Goal: Task Accomplishment & Management: Use online tool/utility

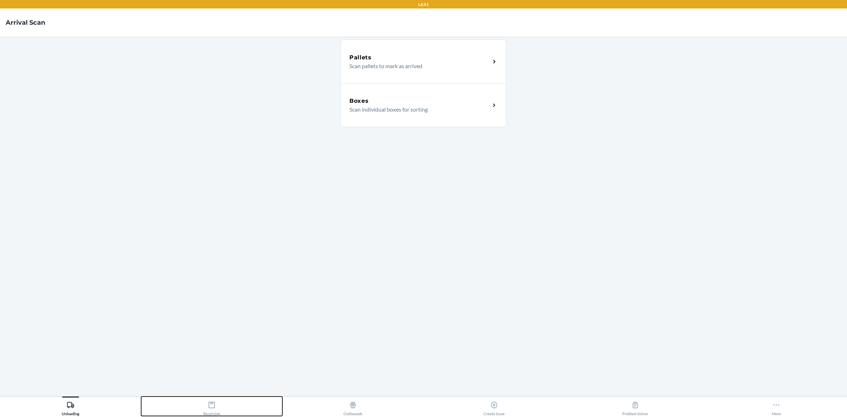
click at [207, 405] on div "Receiving" at bounding box center [211, 407] width 17 height 18
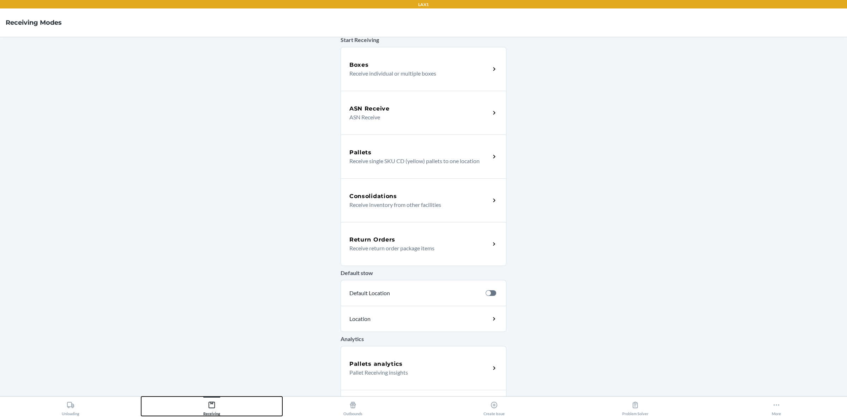
scroll to position [75, 0]
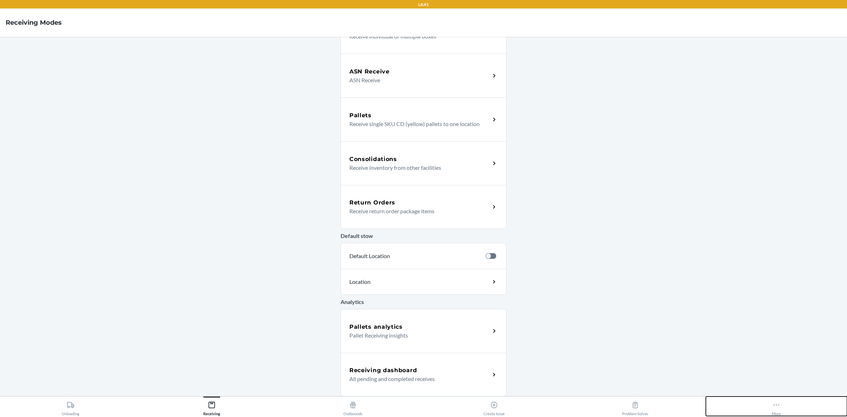
click at [770, 408] on button "More" at bounding box center [776, 406] width 141 height 19
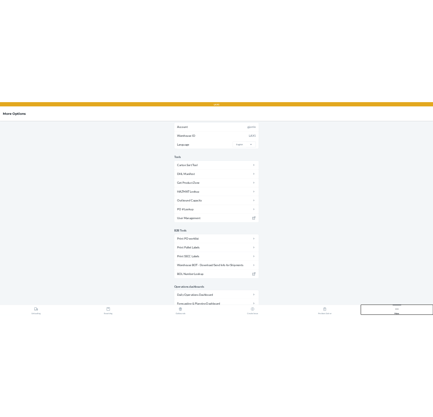
scroll to position [9, 0]
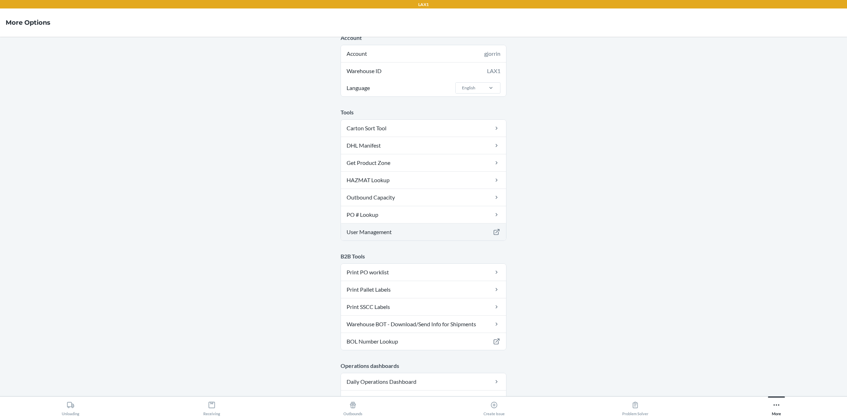
click at [405, 231] on link "User Management" at bounding box center [423, 232] width 165 height 17
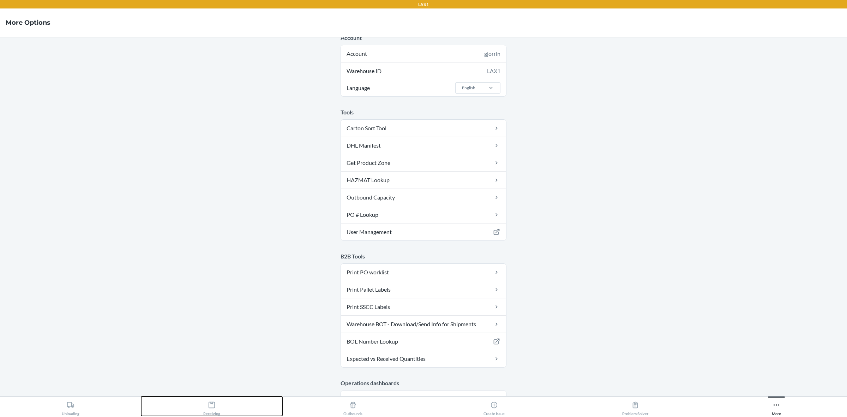
click at [214, 406] on icon at bounding box center [212, 405] width 8 height 8
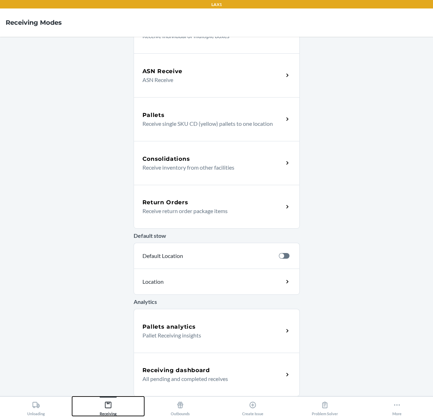
scroll to position [75, 0]
click at [187, 209] on p "Receive return order package items" at bounding box center [209, 211] width 135 height 8
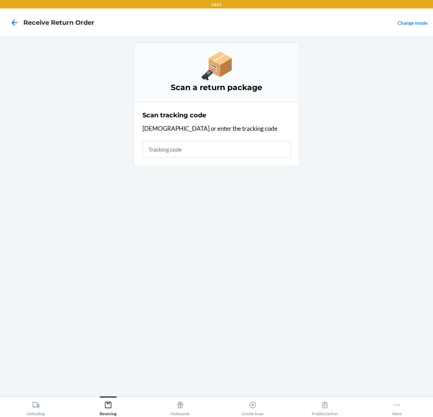
click at [183, 149] on input "text" at bounding box center [216, 149] width 148 height 17
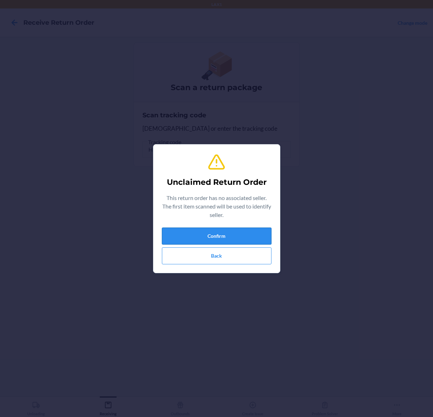
click at [246, 235] on button "Confirm" at bounding box center [216, 235] width 109 height 17
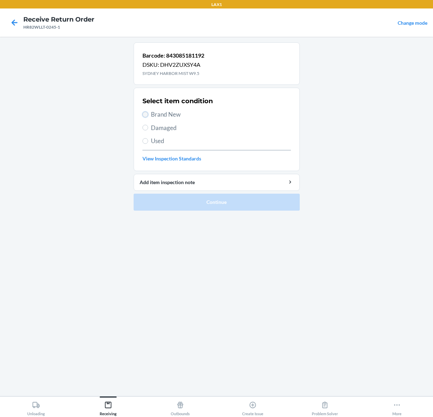
click at [143, 114] on input "Brand New" at bounding box center [145, 115] width 6 height 6
radio input "true"
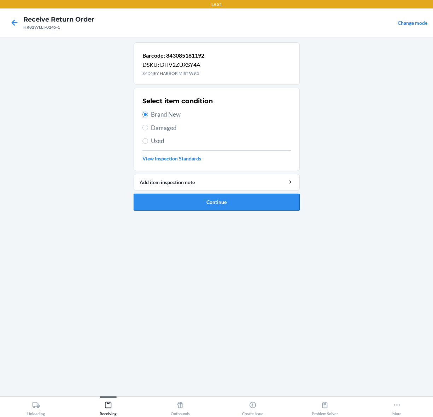
click at [227, 200] on button "Continue" at bounding box center [216, 202] width 166 height 17
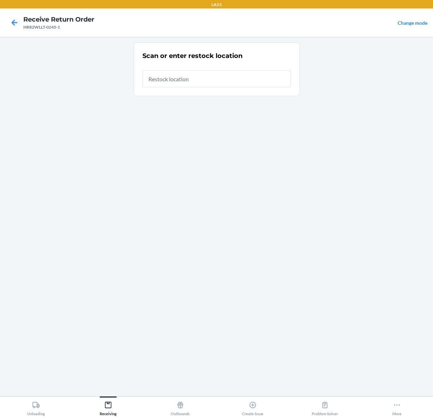
click at [210, 82] on input "text" at bounding box center [216, 78] width 148 height 17
type input "RTCART090"
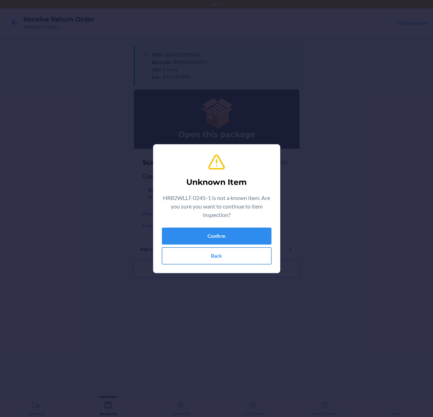
click at [225, 252] on button "Back" at bounding box center [216, 255] width 109 height 17
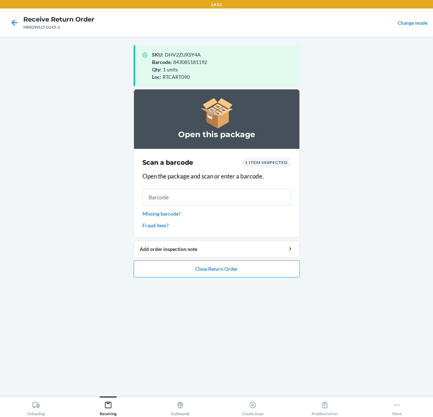
click at [207, 207] on div "Scan a barcode 1 item inspected Open the package and scan or enter a barcode. M…" at bounding box center [216, 193] width 148 height 76
click at [205, 202] on input "text" at bounding box center [216, 197] width 148 height 17
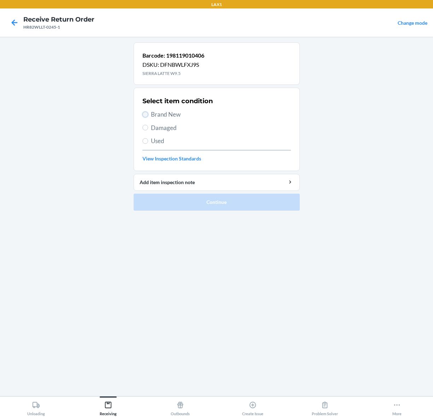
click at [145, 114] on input "Brand New" at bounding box center [145, 115] width 6 height 6
radio input "true"
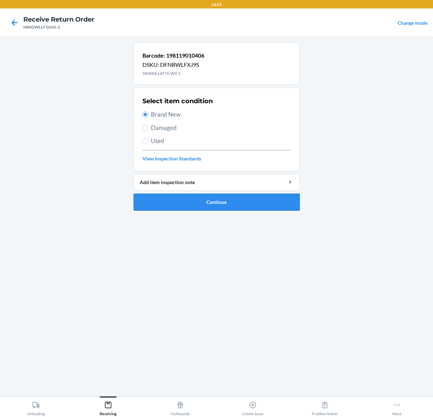
click at [243, 200] on button "Continue" at bounding box center [216, 202] width 166 height 17
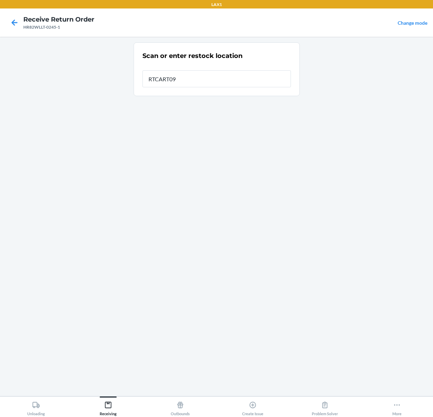
type input "RTCART090"
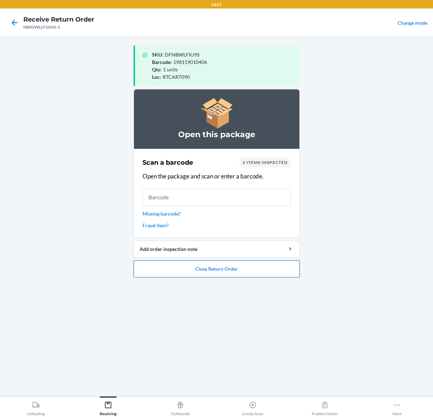
click at [222, 271] on button "Close Return Order" at bounding box center [216, 268] width 166 height 17
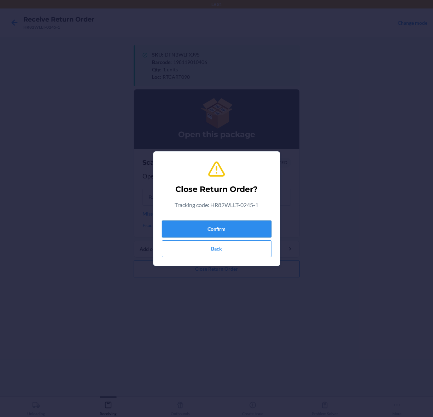
click at [239, 230] on button "Confirm" at bounding box center [216, 228] width 109 height 17
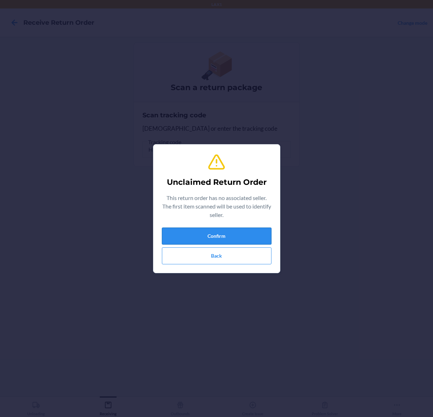
click at [255, 232] on button "Confirm" at bounding box center [216, 235] width 109 height 17
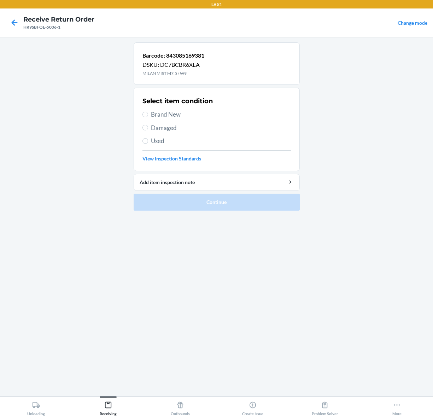
click at [149, 117] on label "Brand New" at bounding box center [216, 114] width 148 height 9
click at [148, 117] on input "Brand New" at bounding box center [145, 115] width 6 height 6
radio input "true"
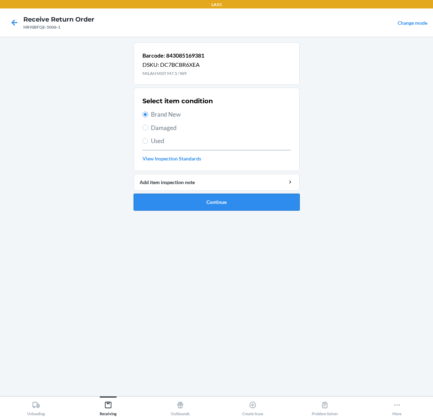
click at [186, 198] on button "Continue" at bounding box center [216, 202] width 166 height 17
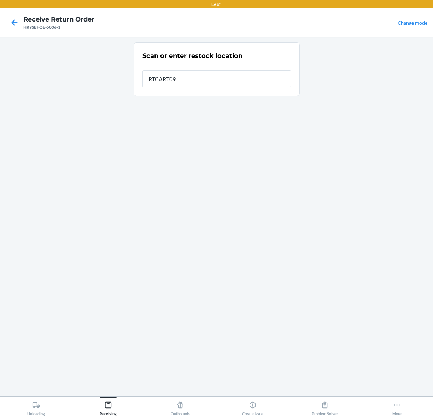
type input "RTCART090"
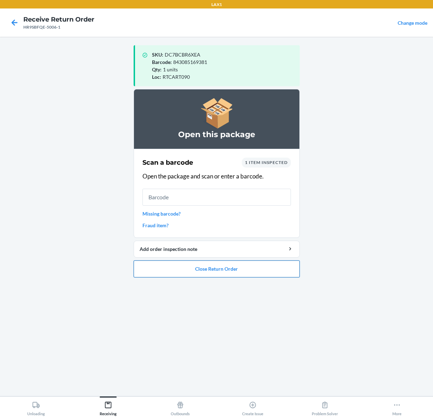
click at [248, 266] on button "Close Return Order" at bounding box center [216, 268] width 166 height 17
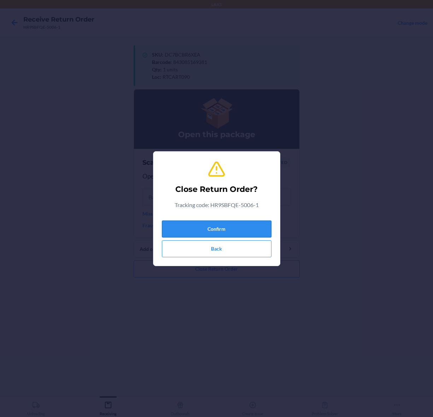
click at [252, 228] on button "Confirm" at bounding box center [216, 228] width 109 height 17
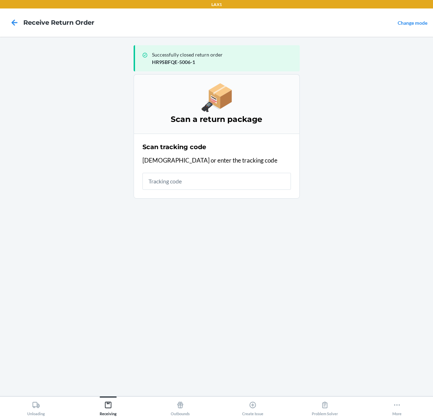
click at [195, 183] on input "text" at bounding box center [216, 181] width 148 height 17
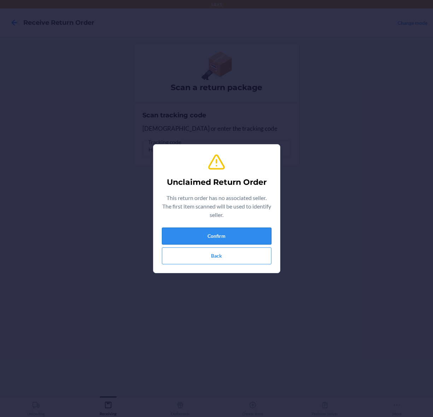
click at [243, 233] on button "Confirm" at bounding box center [216, 235] width 109 height 17
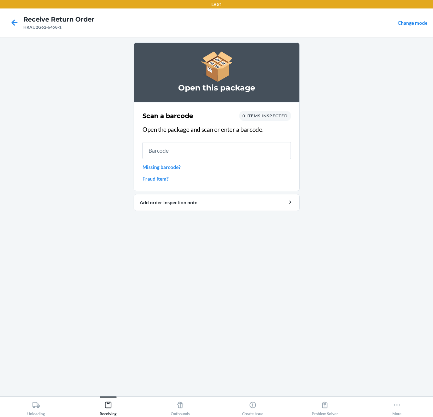
click at [198, 156] on input "text" at bounding box center [216, 150] width 148 height 17
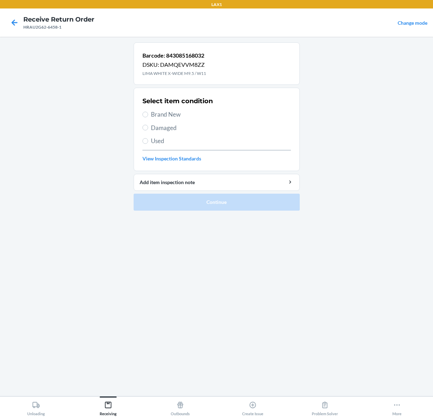
click at [154, 111] on span "Brand New" at bounding box center [221, 114] width 140 height 9
click at [148, 112] on input "Brand New" at bounding box center [145, 115] width 6 height 6
radio input "true"
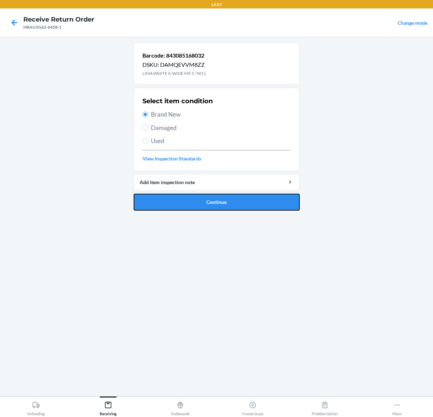
click at [215, 195] on button "Continue" at bounding box center [216, 202] width 166 height 17
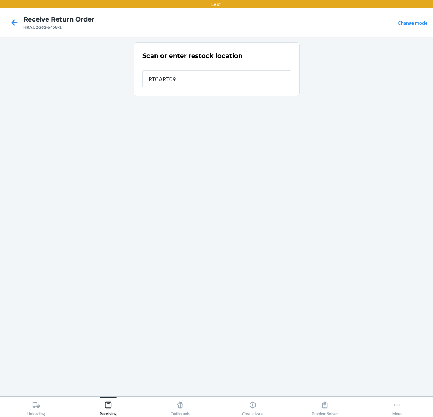
type input "RTCART090"
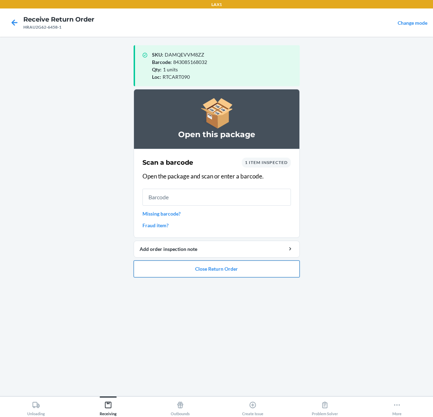
click at [198, 272] on button "Close Return Order" at bounding box center [216, 268] width 166 height 17
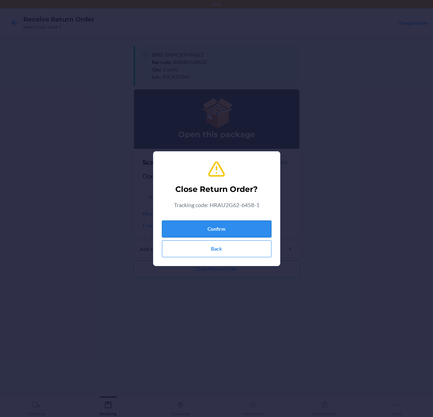
click at [244, 228] on button "Confirm" at bounding box center [216, 228] width 109 height 17
